Goal: Task Accomplishment & Management: Use online tool/utility

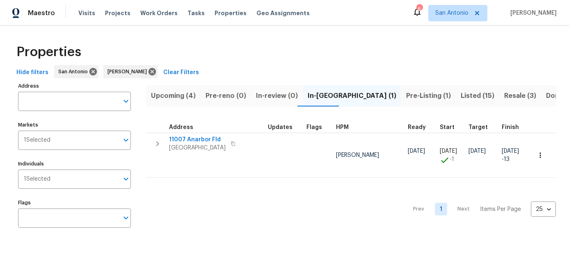
click at [406, 93] on span "Pre-Listing (1)" at bounding box center [428, 95] width 45 height 11
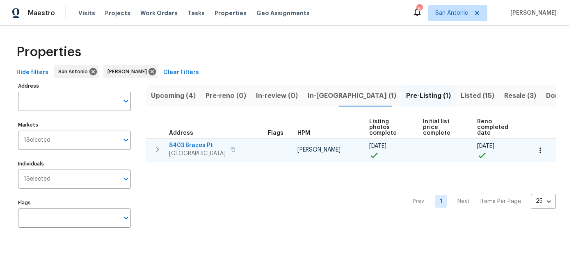
click at [544, 148] on button "button" at bounding box center [540, 151] width 18 height 18
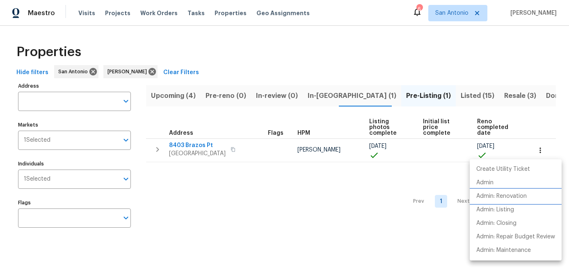
click at [507, 201] on p "Admin: Renovation" at bounding box center [501, 196] width 50 height 9
click at [241, 199] on div at bounding box center [284, 137] width 569 height 274
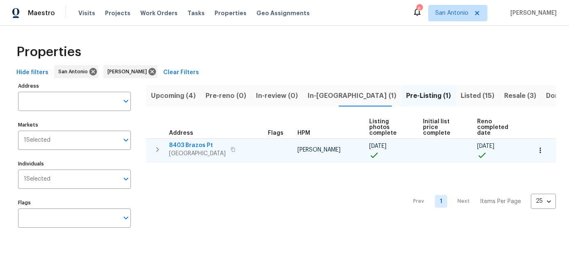
click at [202, 155] on span "San Antonio, TX 78252" at bounding box center [197, 154] width 57 height 8
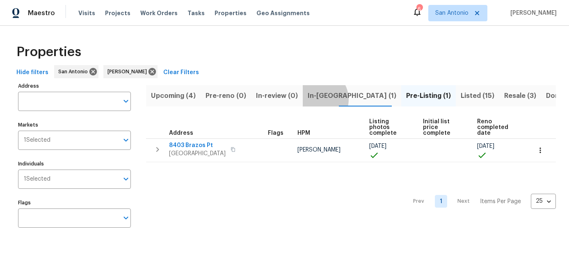
click at [311, 99] on span "In-reno (1)" at bounding box center [352, 95] width 89 height 11
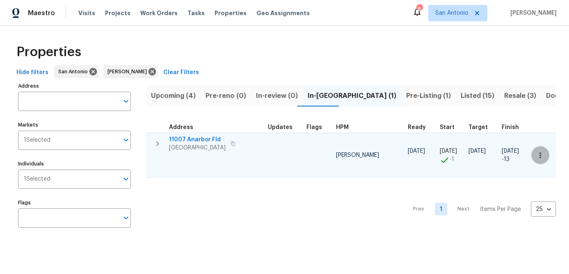
click at [543, 157] on icon "button" at bounding box center [540, 155] width 8 height 8
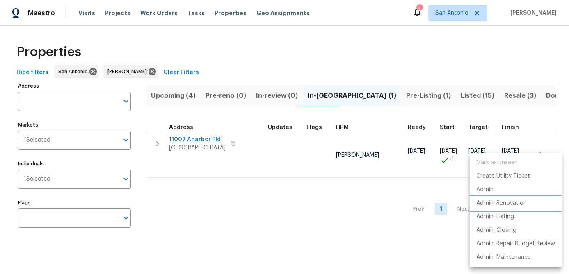
click at [509, 204] on p "Admin: Renovation" at bounding box center [501, 203] width 50 height 9
click at [192, 139] on div at bounding box center [284, 137] width 569 height 274
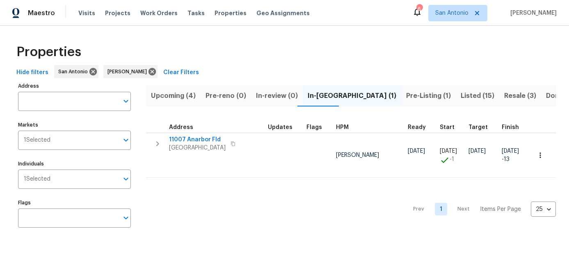
click at [192, 139] on span "11007 Anarbor Fld" at bounding box center [197, 140] width 57 height 8
click at [231, 226] on div "Prev 1 Next Items Per Page 25 25 ​" at bounding box center [351, 207] width 410 height 58
click at [169, 98] on span "Upcoming (4)" at bounding box center [173, 95] width 45 height 11
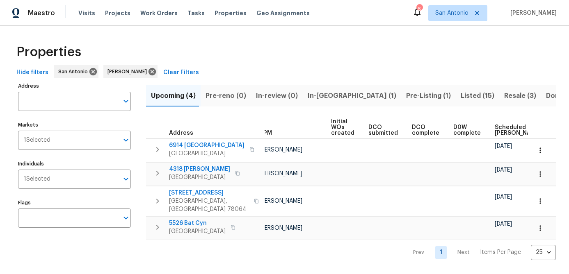
scroll to position [0, 55]
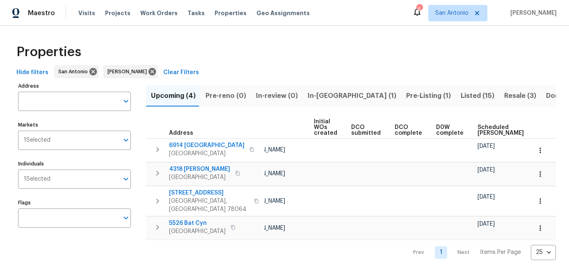
click at [477, 133] on span "Scheduled COE" at bounding box center [500, 130] width 46 height 11
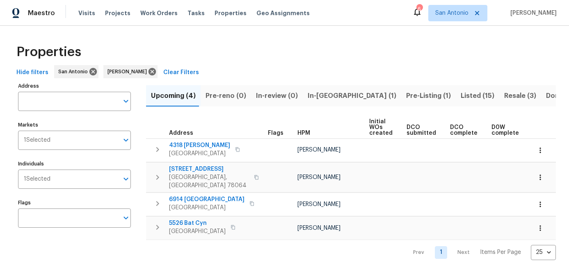
scroll to position [0, 122]
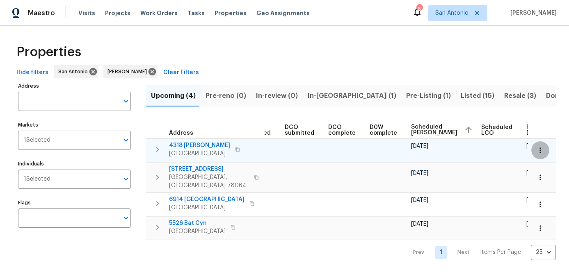
click at [543, 151] on icon "button" at bounding box center [540, 150] width 8 height 8
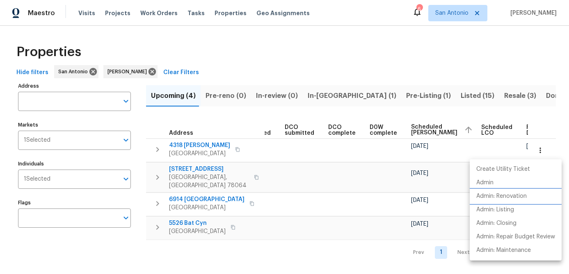
click at [508, 198] on p "Admin: Renovation" at bounding box center [501, 196] width 50 height 9
click at [293, 184] on div at bounding box center [284, 137] width 569 height 274
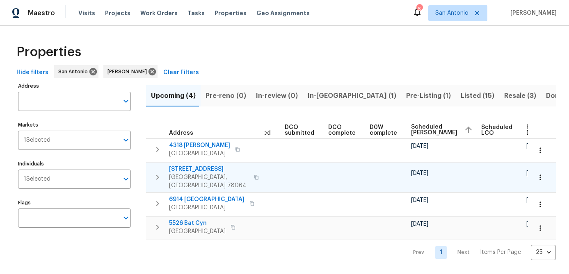
click at [545, 174] on button "button" at bounding box center [540, 178] width 18 height 18
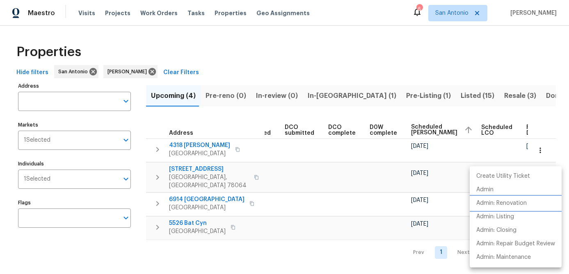
click at [509, 205] on p "Admin: Renovation" at bounding box center [501, 203] width 50 height 9
click at [306, 246] on div at bounding box center [284, 137] width 569 height 274
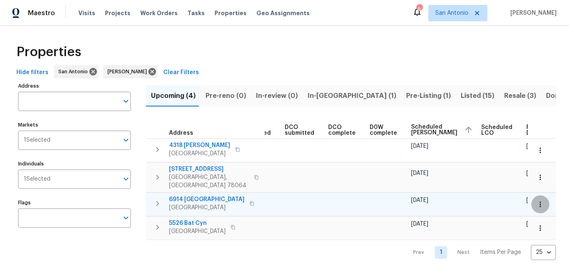
click at [542, 201] on icon "button" at bounding box center [540, 205] width 8 height 8
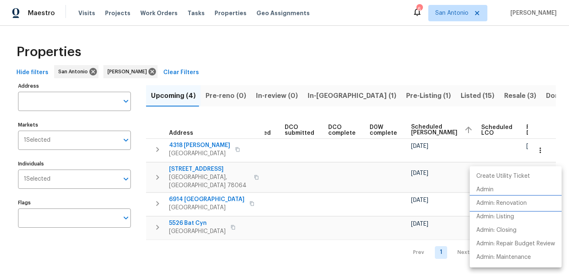
click at [522, 205] on p "Admin: Renovation" at bounding box center [501, 203] width 50 height 9
click at [313, 201] on div at bounding box center [284, 137] width 569 height 274
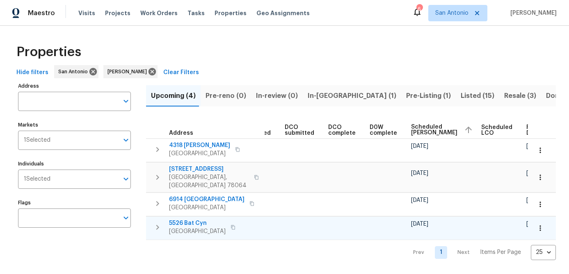
click at [537, 226] on icon "button" at bounding box center [540, 228] width 8 height 8
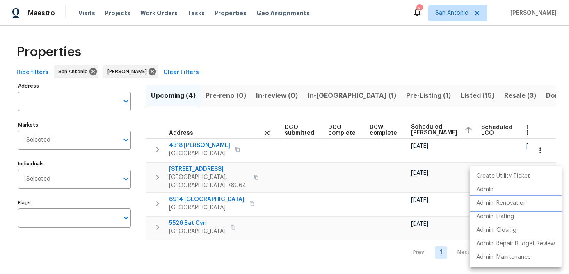
click at [515, 206] on p "Admin: Renovation" at bounding box center [501, 203] width 50 height 9
click at [211, 248] on div at bounding box center [284, 137] width 569 height 274
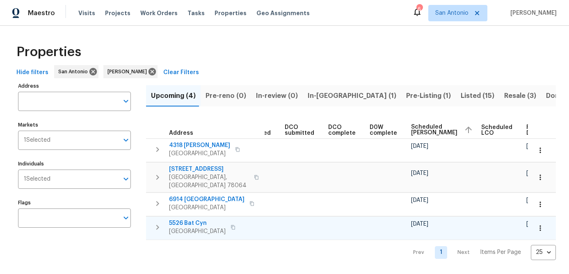
click at [194, 220] on span "5526 Bat Cyn" at bounding box center [197, 223] width 57 height 8
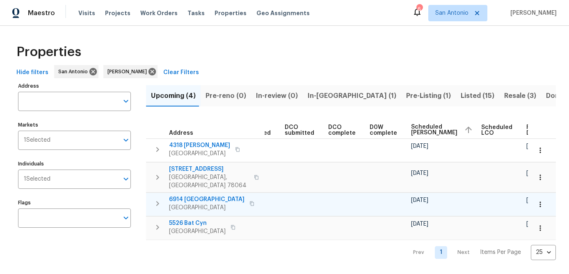
click at [185, 204] on span "San Antonio, TX 78242" at bounding box center [206, 208] width 75 height 8
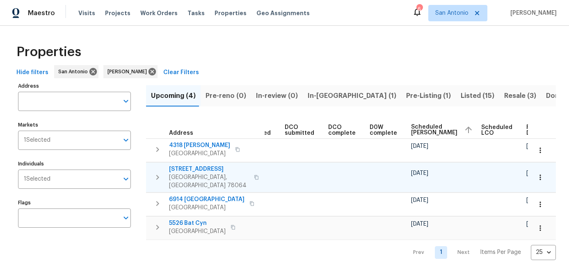
click at [190, 170] on span "105 Live Oak Dr" at bounding box center [209, 169] width 80 height 8
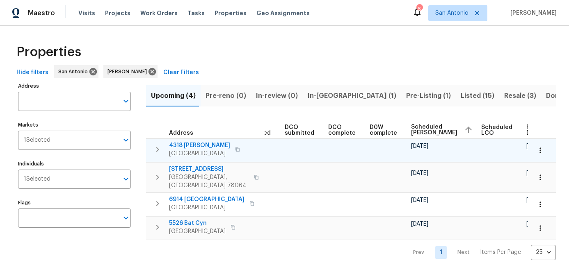
click at [201, 146] on span "4318 James Bowie" at bounding box center [199, 146] width 61 height 8
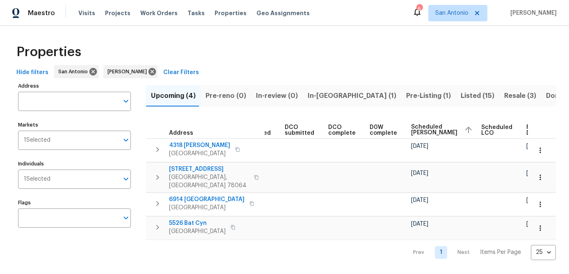
click at [299, 254] on div "Properties Hide filters San Antonio Felix Ramos Clear Filters Address Address M…" at bounding box center [284, 150] width 569 height 248
click at [504, 96] on span "Resale (3)" at bounding box center [520, 95] width 32 height 11
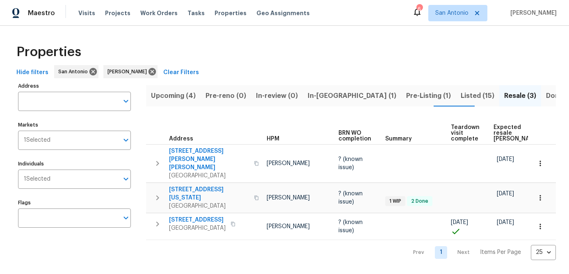
scroll to position [0, 71]
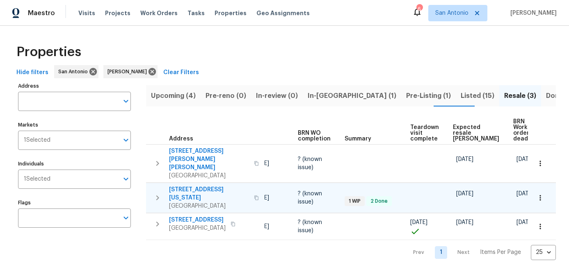
click at [541, 194] on icon "button" at bounding box center [540, 198] width 8 height 8
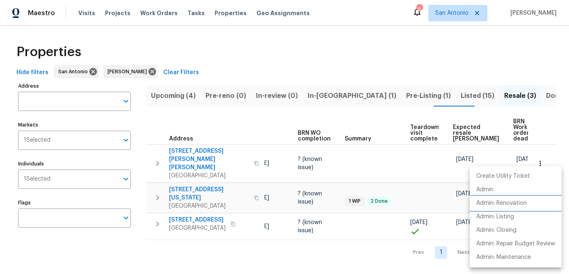
click at [507, 202] on p "Admin: Renovation" at bounding box center [501, 203] width 50 height 9
click at [181, 248] on div at bounding box center [284, 137] width 569 height 274
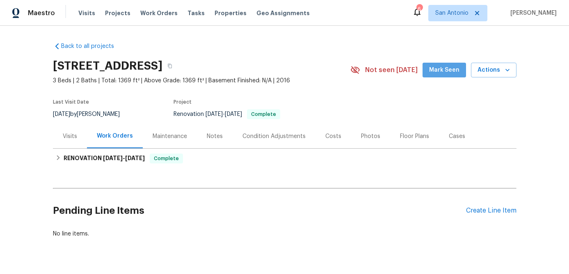
click at [457, 69] on span "Mark Seen" at bounding box center [444, 70] width 30 height 10
click at [361, 137] on div "Photos" at bounding box center [370, 136] width 19 height 8
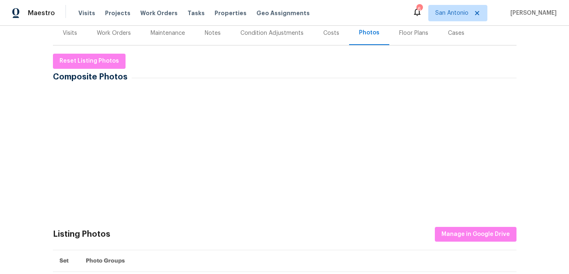
scroll to position [104, 0]
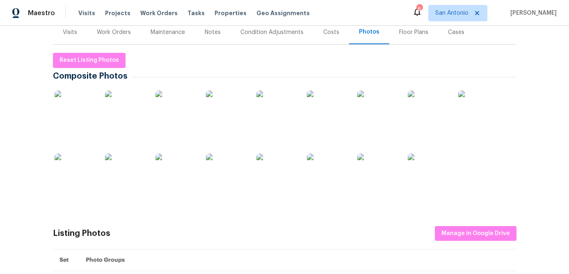
click at [73, 123] on img at bounding box center [75, 111] width 41 height 41
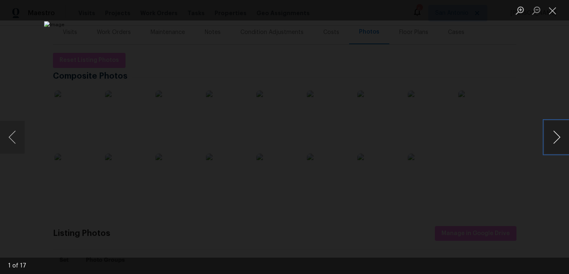
click at [556, 142] on button "Next image" at bounding box center [556, 137] width 25 height 33
click at [555, 142] on button "Next image" at bounding box center [556, 137] width 25 height 33
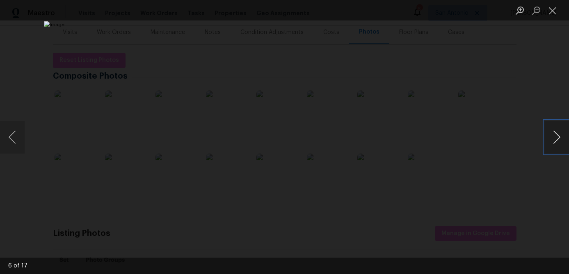
click at [555, 142] on button "Next image" at bounding box center [556, 137] width 25 height 33
click at [555, 141] on button "Next image" at bounding box center [556, 137] width 25 height 33
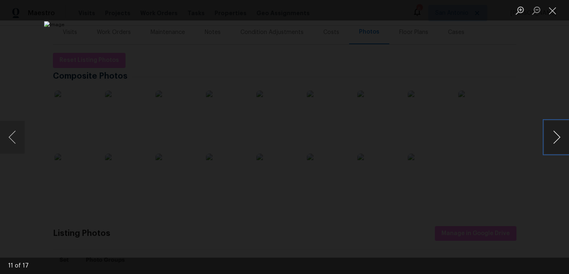
click at [555, 141] on button "Next image" at bounding box center [556, 137] width 25 height 33
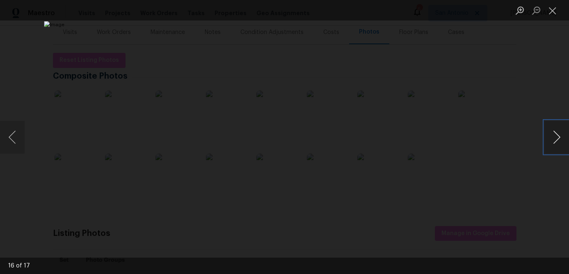
click at [555, 141] on button "Next image" at bounding box center [556, 137] width 25 height 33
click at [550, 12] on button "Close lightbox" at bounding box center [552, 10] width 16 height 14
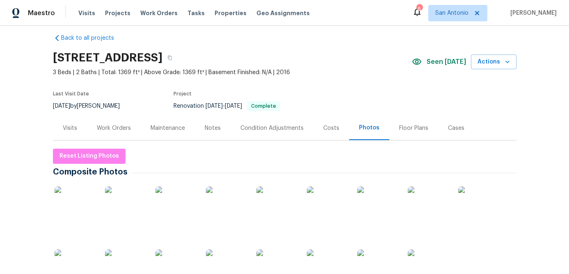
scroll to position [0, 0]
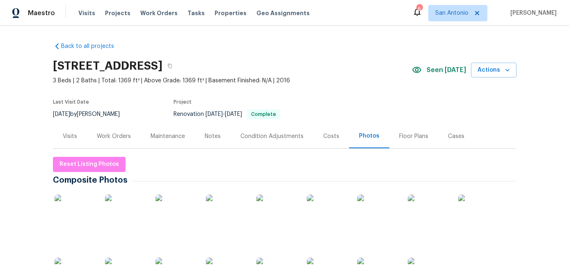
click at [402, 132] on div "Floor Plans" at bounding box center [413, 136] width 49 height 24
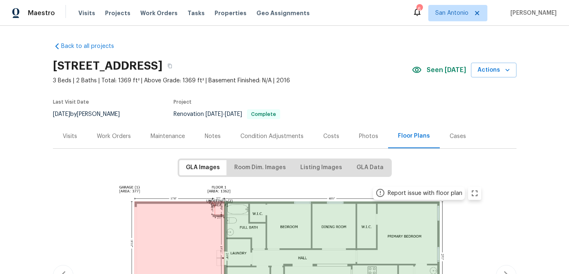
click at [116, 132] on div "Work Orders" at bounding box center [114, 136] width 34 height 8
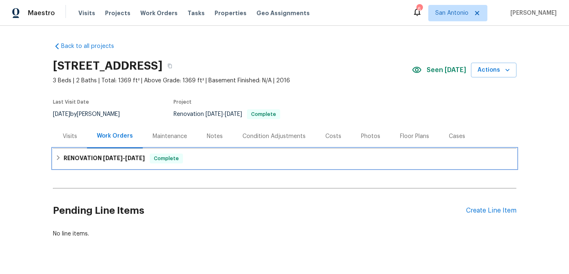
click at [164, 160] on span "Complete" at bounding box center [167, 159] width 32 height 8
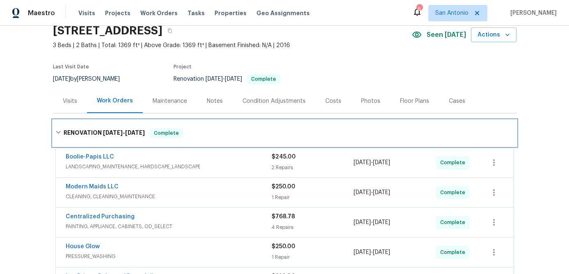
scroll to position [25, 0]
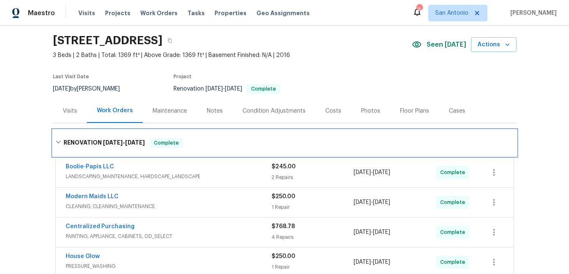
click at [162, 142] on span "Complete" at bounding box center [167, 143] width 32 height 8
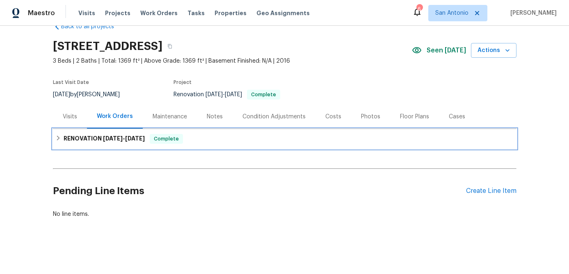
scroll to position [0, 0]
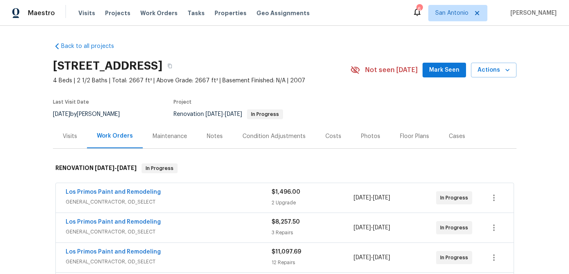
click at [435, 69] on span "Mark Seen" at bounding box center [444, 70] width 30 height 10
click at [504, 69] on icon "button" at bounding box center [507, 70] width 8 height 8
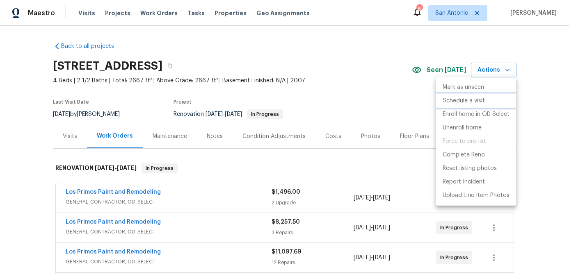
click at [461, 103] on p "Schedule a visit" at bounding box center [464, 101] width 42 height 9
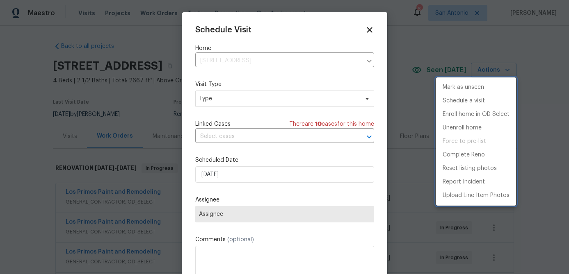
click at [245, 106] on div at bounding box center [284, 137] width 569 height 274
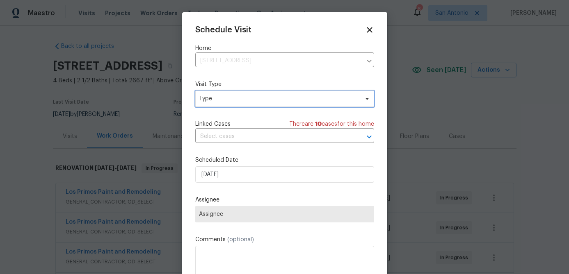
click at [246, 99] on span "Type" at bounding box center [279, 99] width 160 height 8
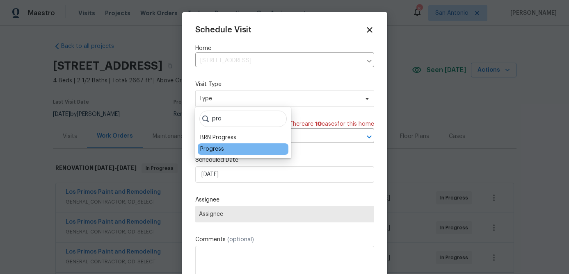
type input "pro"
click at [214, 150] on div "Progress" at bounding box center [212, 149] width 24 height 8
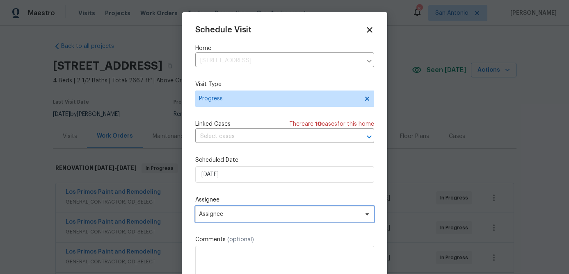
click at [241, 212] on span "Assignee" at bounding box center [279, 214] width 161 height 7
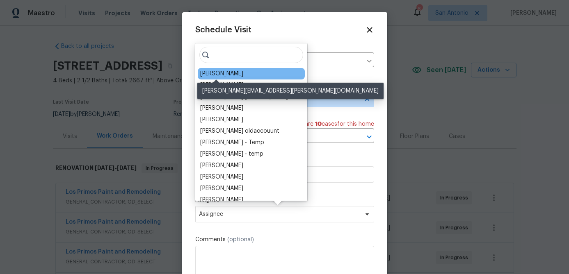
click at [224, 75] on div "[PERSON_NAME]" at bounding box center [221, 74] width 43 height 8
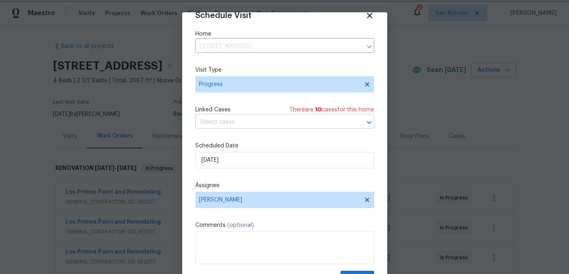
scroll to position [37, 0]
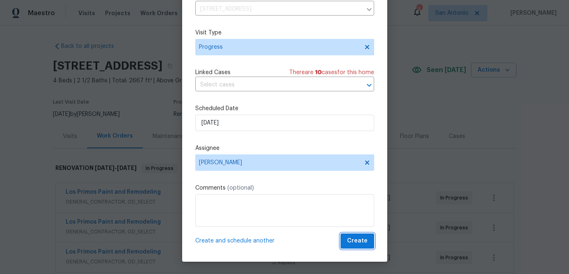
click at [353, 241] on span "Create" at bounding box center [357, 241] width 21 height 10
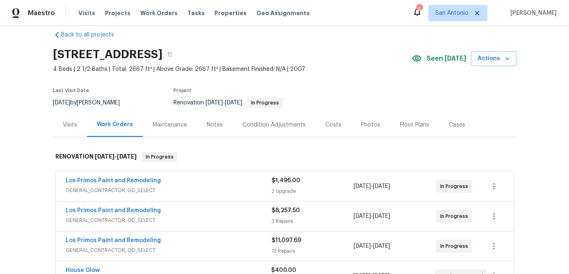
scroll to position [0, 0]
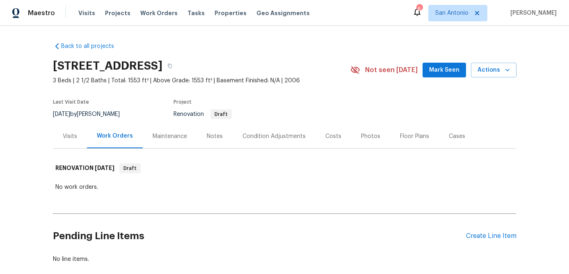
click at [449, 73] on span "Mark Seen" at bounding box center [444, 70] width 30 height 10
click at [211, 136] on div "Notes" at bounding box center [215, 136] width 16 height 8
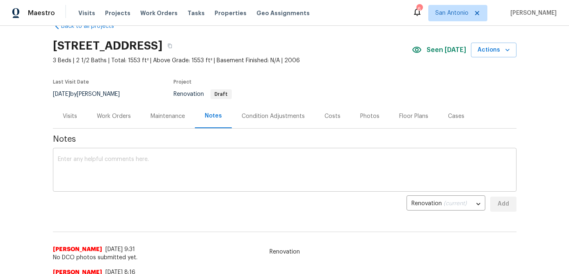
scroll to position [13, 0]
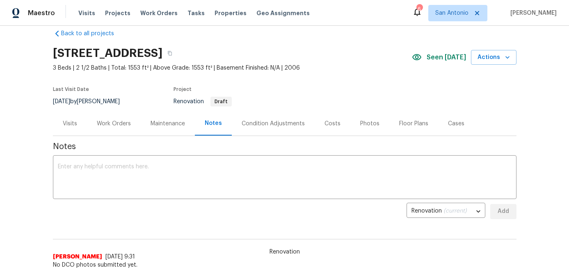
click at [365, 124] on div "Photos" at bounding box center [369, 124] width 19 height 8
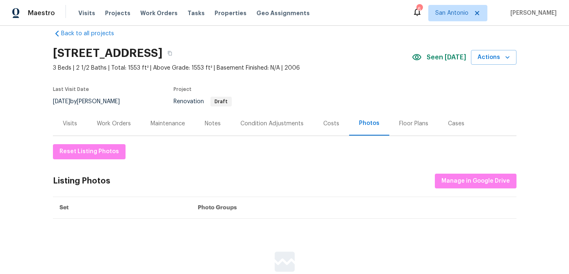
click at [334, 124] on div "Costs" at bounding box center [331, 124] width 16 height 8
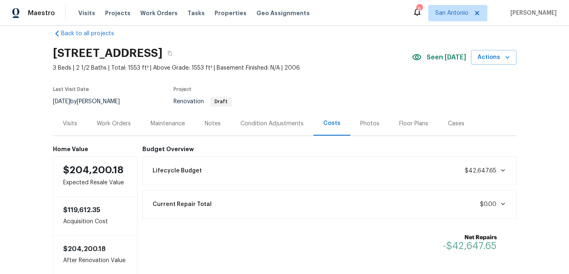
click at [256, 118] on div "Condition Adjustments" at bounding box center [272, 124] width 83 height 24
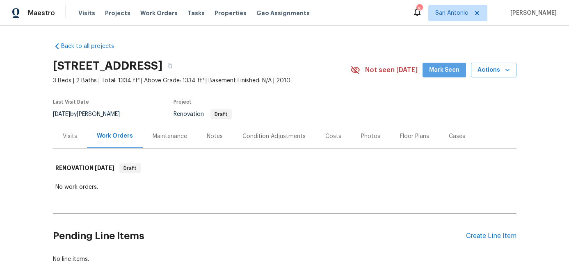
click at [447, 70] on span "Mark Seen" at bounding box center [444, 70] width 30 height 10
click at [334, 139] on div "Costs" at bounding box center [333, 136] width 16 height 8
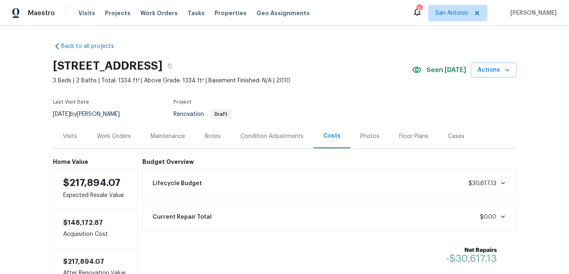
click at [364, 135] on div "Photos" at bounding box center [369, 136] width 19 height 8
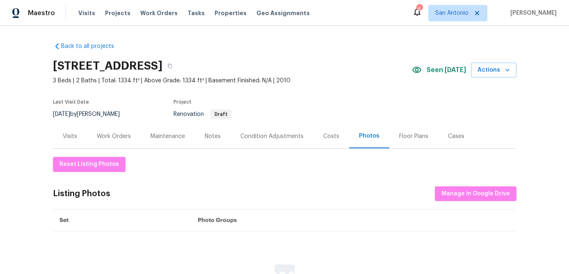
click at [331, 135] on div "Costs" at bounding box center [331, 136] width 16 height 8
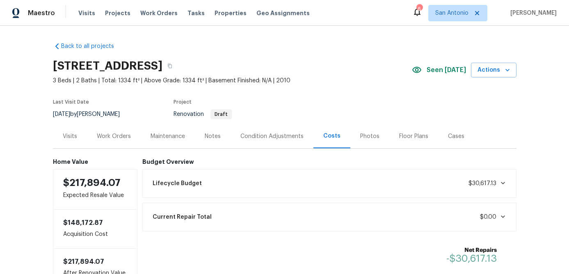
click at [283, 138] on div "Condition Adjustments" at bounding box center [271, 136] width 63 height 8
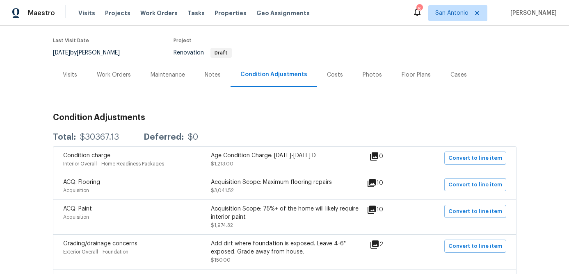
scroll to position [62, 0]
click at [217, 77] on div "Notes" at bounding box center [213, 75] width 16 height 8
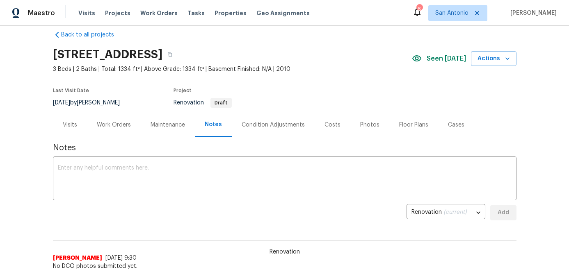
scroll to position [3, 0]
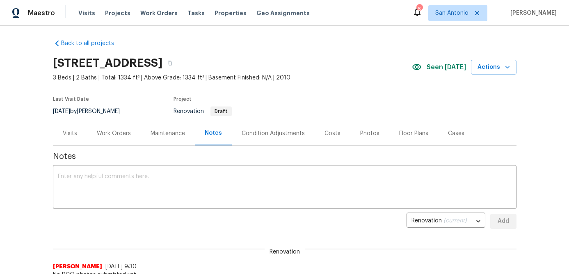
click at [116, 130] on div "Work Orders" at bounding box center [114, 134] width 34 height 8
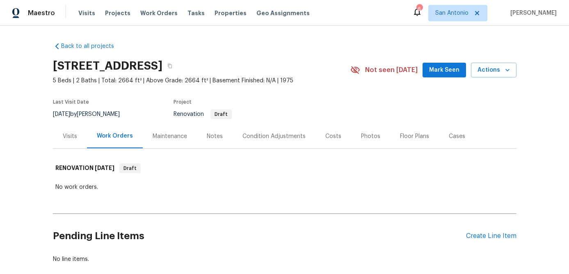
click at [450, 69] on span "Mark Seen" at bounding box center [444, 70] width 30 height 10
click at [256, 135] on div "Condition Adjustments" at bounding box center [273, 136] width 63 height 8
click at [439, 73] on span "Mark Seen" at bounding box center [444, 70] width 30 height 10
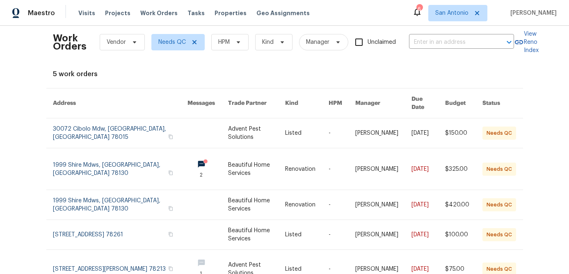
scroll to position [8, 0]
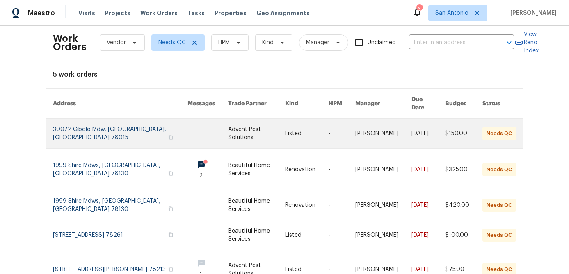
click at [121, 122] on link at bounding box center [120, 134] width 135 height 30
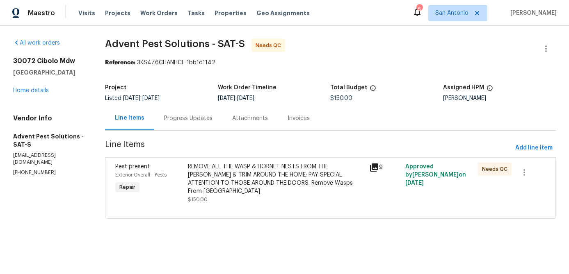
click at [250, 173] on div "REMOVE ALL THE WASP & HORNET NESTS FROM THE [PERSON_NAME] & TRIM AROUND THE HOM…" at bounding box center [276, 179] width 176 height 33
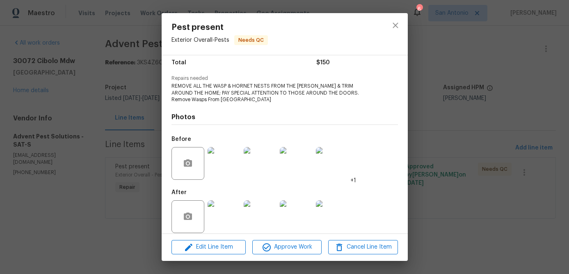
scroll to position [76, 0]
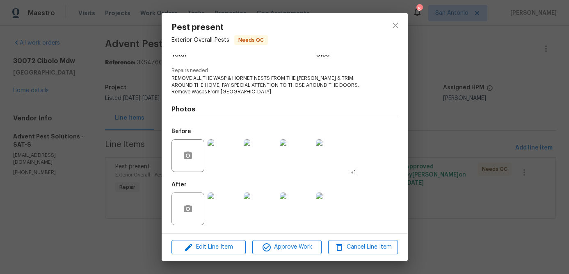
click at [227, 199] on img at bounding box center [224, 209] width 33 height 33
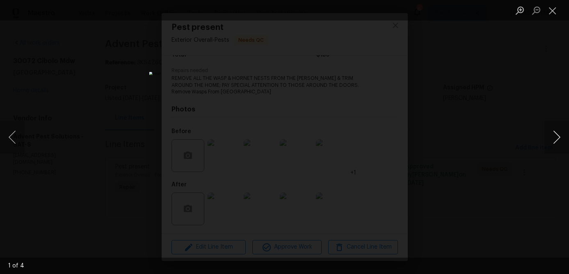
click at [560, 135] on button "Next image" at bounding box center [556, 137] width 25 height 33
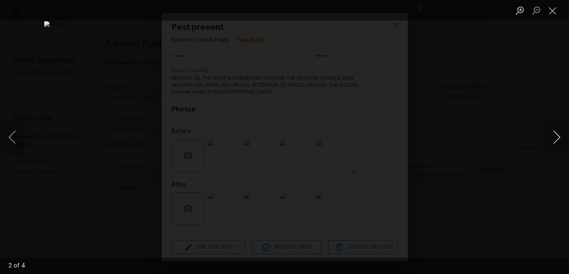
click at [561, 135] on button "Next image" at bounding box center [556, 137] width 25 height 33
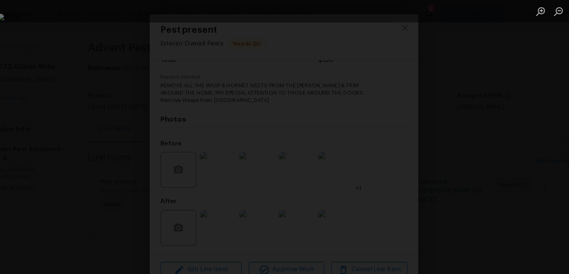
click at [500, 109] on div "Lightbox" at bounding box center [284, 137] width 569 height 274
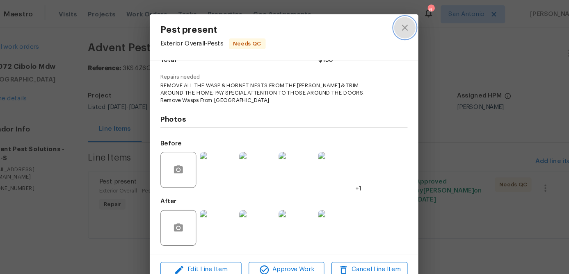
click at [397, 27] on icon "close" at bounding box center [395, 25] width 5 height 5
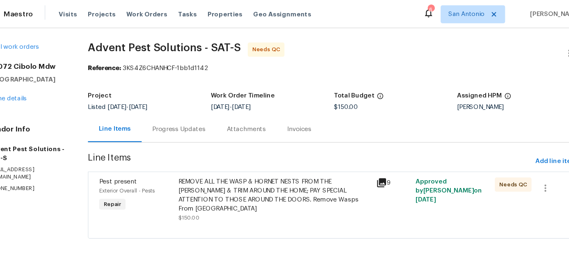
click at [180, 117] on div "Progress Updates" at bounding box center [188, 118] width 48 height 8
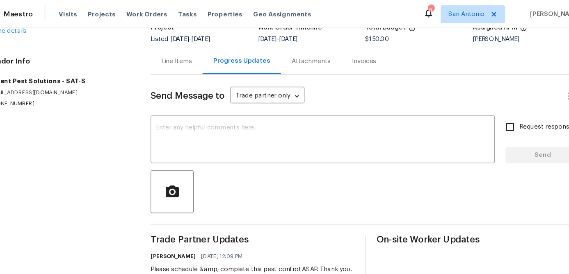
click at [183, 55] on div "Line Items" at bounding box center [186, 56] width 28 height 8
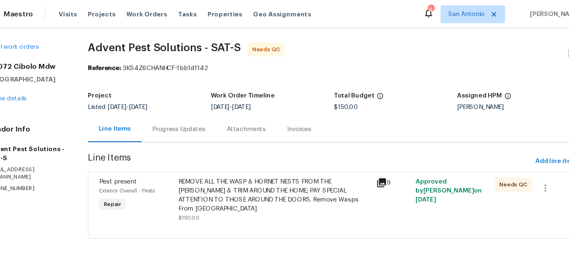
click at [292, 179] on div "REMOVE ALL THE WASP & HORNET NESTS FROM THE [PERSON_NAME] & TRIM AROUND THE HOM…" at bounding box center [276, 179] width 176 height 33
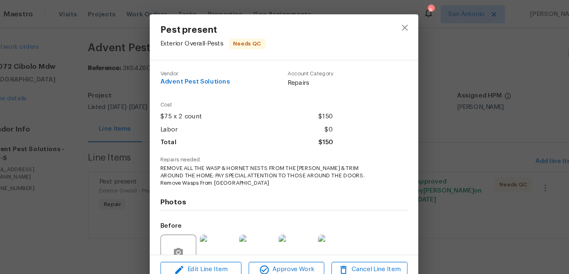
scroll to position [76, 0]
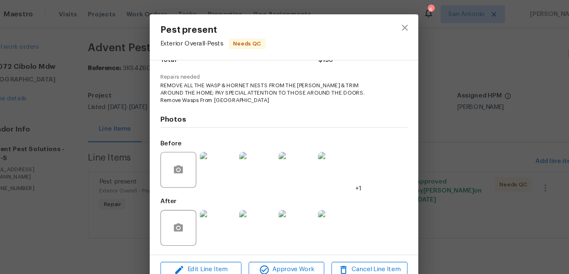
click at [228, 168] on img at bounding box center [224, 155] width 33 height 33
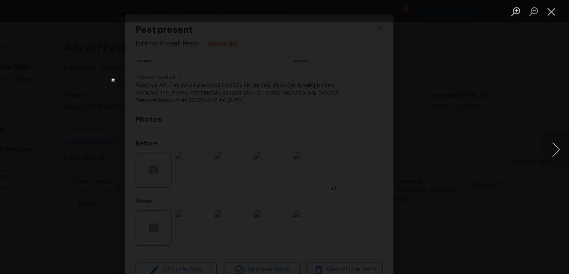
scroll to position [0, 0]
click at [553, 144] on button "Next image" at bounding box center [556, 137] width 25 height 33
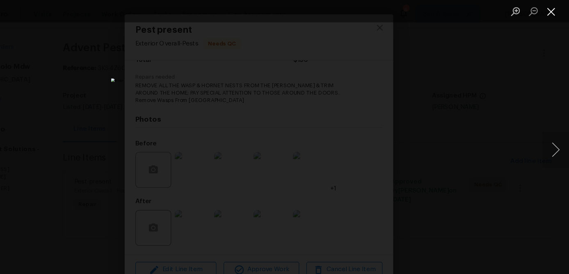
click at [552, 13] on button "Close lightbox" at bounding box center [552, 10] width 16 height 14
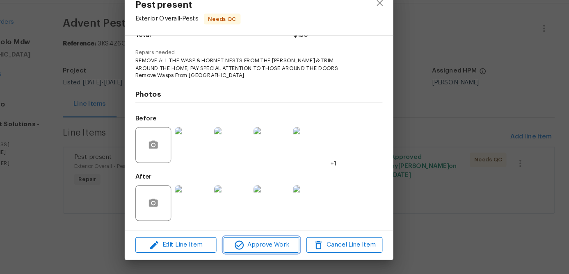
click at [302, 245] on span "Approve Work" at bounding box center [287, 247] width 64 height 10
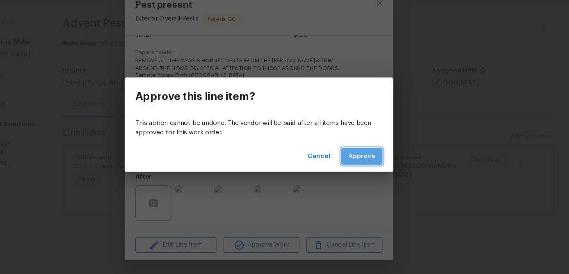
click at [373, 170] on span "Approve" at bounding box center [379, 166] width 25 height 10
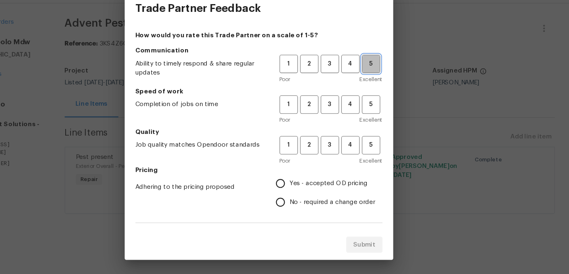
click at [386, 86] on span "5" at bounding box center [387, 81] width 15 height 9
click at [368, 116] on span "4" at bounding box center [368, 118] width 15 height 9
click at [366, 147] on h5 "Quality" at bounding box center [284, 143] width 226 height 8
click at [366, 153] on span "4" at bounding box center [368, 155] width 15 height 9
click at [308, 188] on input "Yes - accepted OD pricing" at bounding box center [304, 191] width 17 height 17
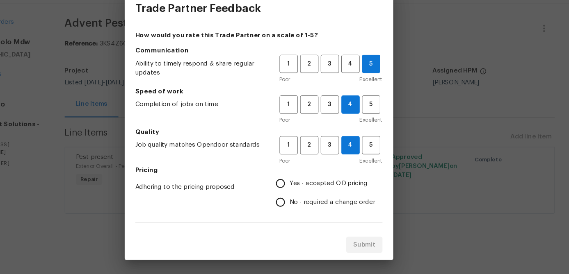
radio input "true"
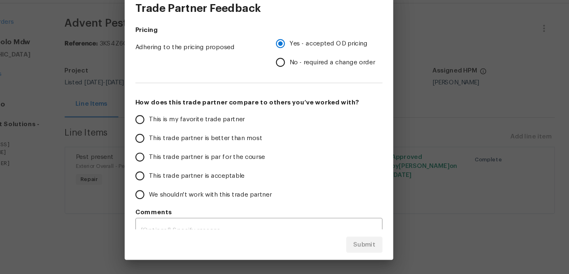
scroll to position [142, 0]
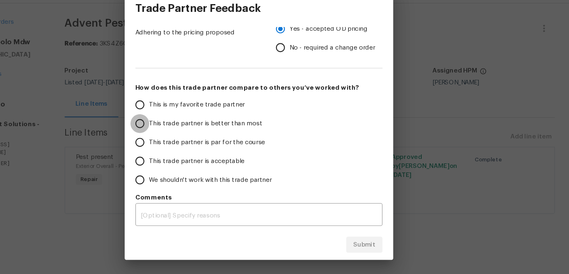
click at [178, 138] on input "This trade partner is better than most" at bounding box center [175, 136] width 17 height 17
click at [377, 246] on span "Submit" at bounding box center [381, 247] width 20 height 10
radio input "true"
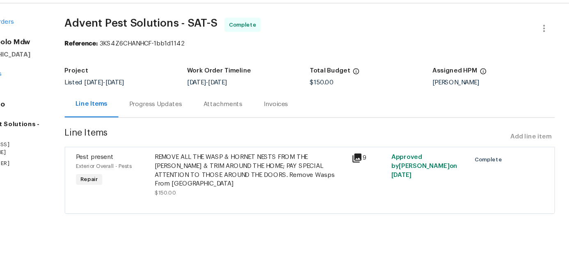
scroll to position [0, 0]
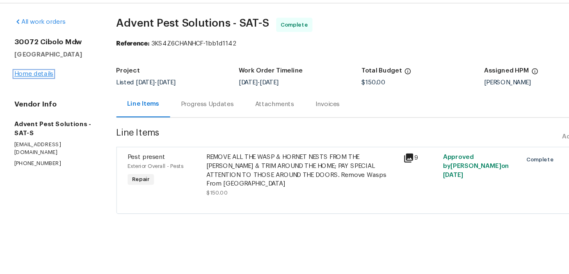
click at [35, 90] on link "Home details" at bounding box center [31, 91] width 36 height 6
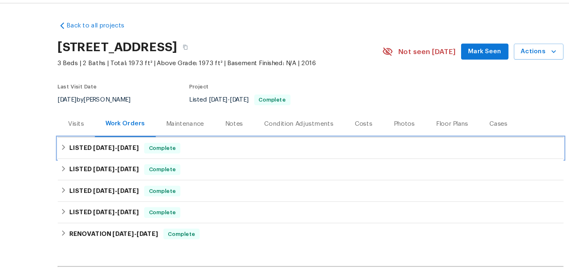
click at [151, 158] on span "Complete" at bounding box center [149, 159] width 32 height 8
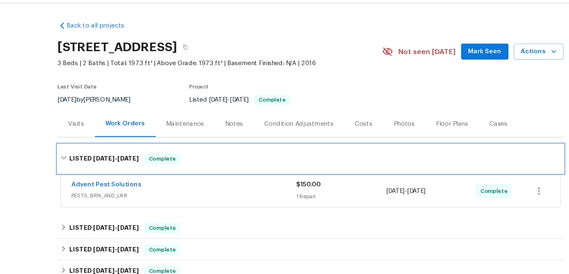
click at [146, 169] on span "Complete" at bounding box center [149, 168] width 32 height 8
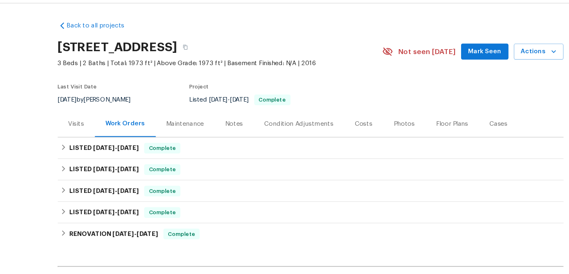
click at [209, 136] on div "Notes" at bounding box center [215, 136] width 16 height 8
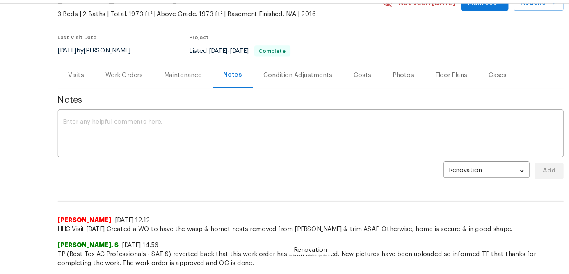
scroll to position [48, 0]
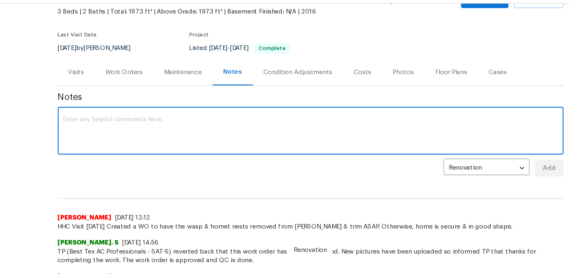
click at [210, 135] on textarea at bounding box center [285, 143] width 454 height 29
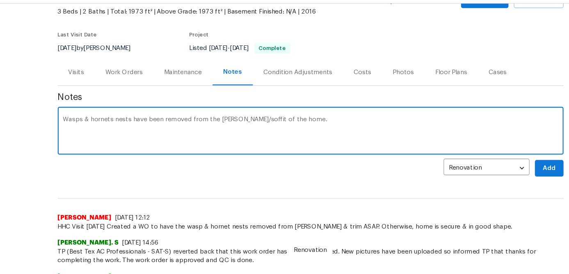
type textarea "Wasps & hornets nests have been removed from the [PERSON_NAME]/soffit of the ho…"
click at [512, 177] on button "Add" at bounding box center [503, 176] width 26 height 15
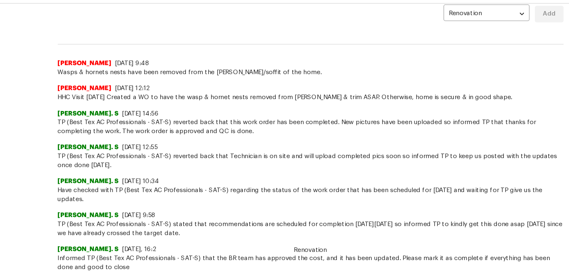
scroll to position [0, 0]
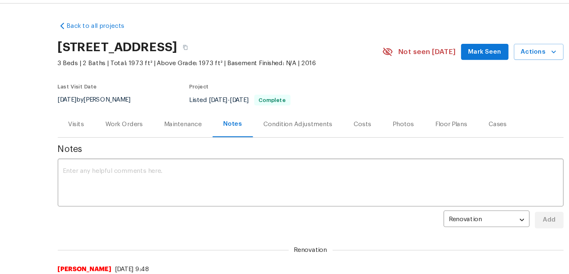
click at [445, 73] on span "Mark Seen" at bounding box center [444, 70] width 30 height 10
